Goal: Transaction & Acquisition: Subscribe to service/newsletter

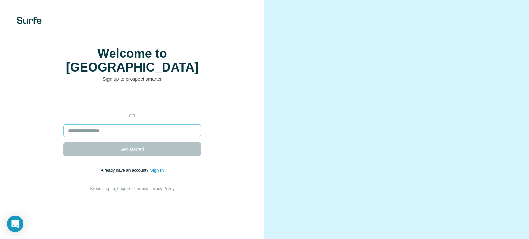
click at [121, 137] on input "email" at bounding box center [132, 131] width 138 height 12
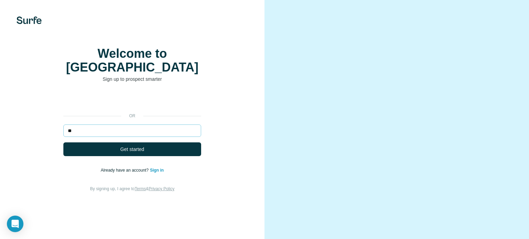
type input "*"
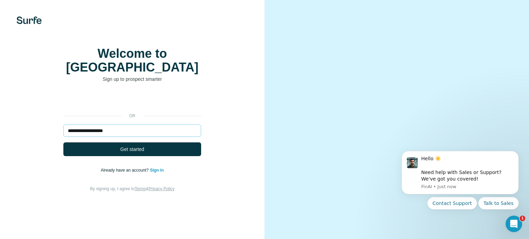
type input "**********"
click at [63, 143] on button "Get started" at bounding box center [132, 150] width 138 height 14
